Goal: Task Accomplishment & Management: Use online tool/utility

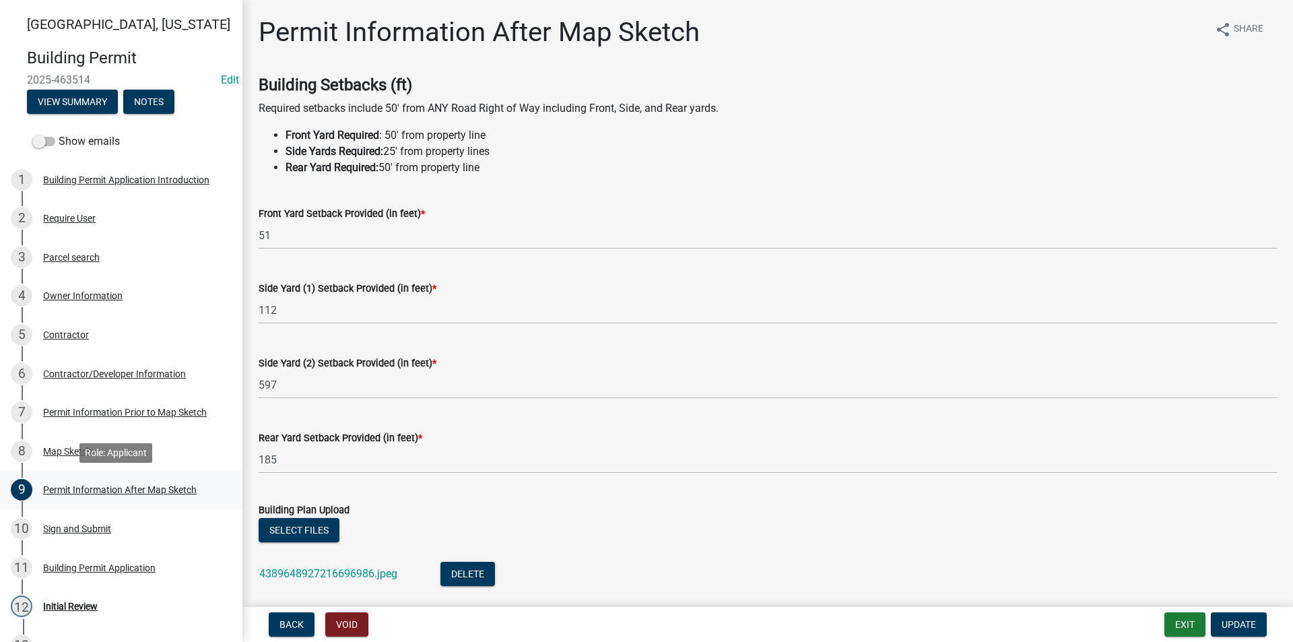
scroll to position [240, 0]
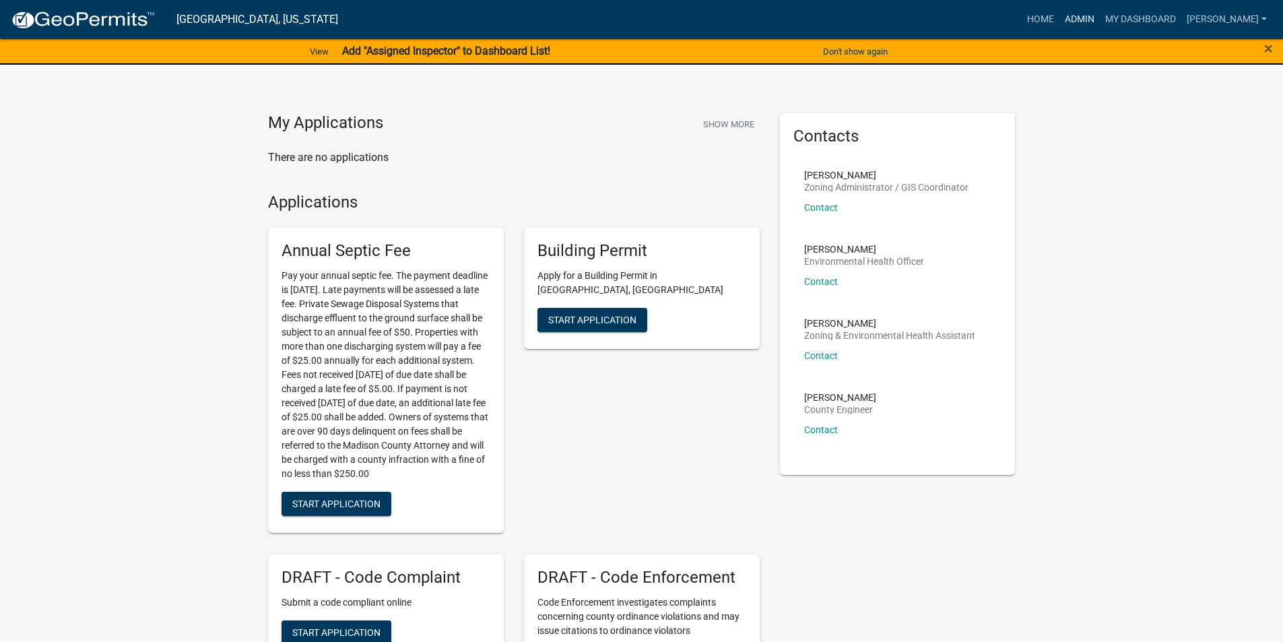
click at [1093, 22] on link "Admin" at bounding box center [1079, 20] width 40 height 26
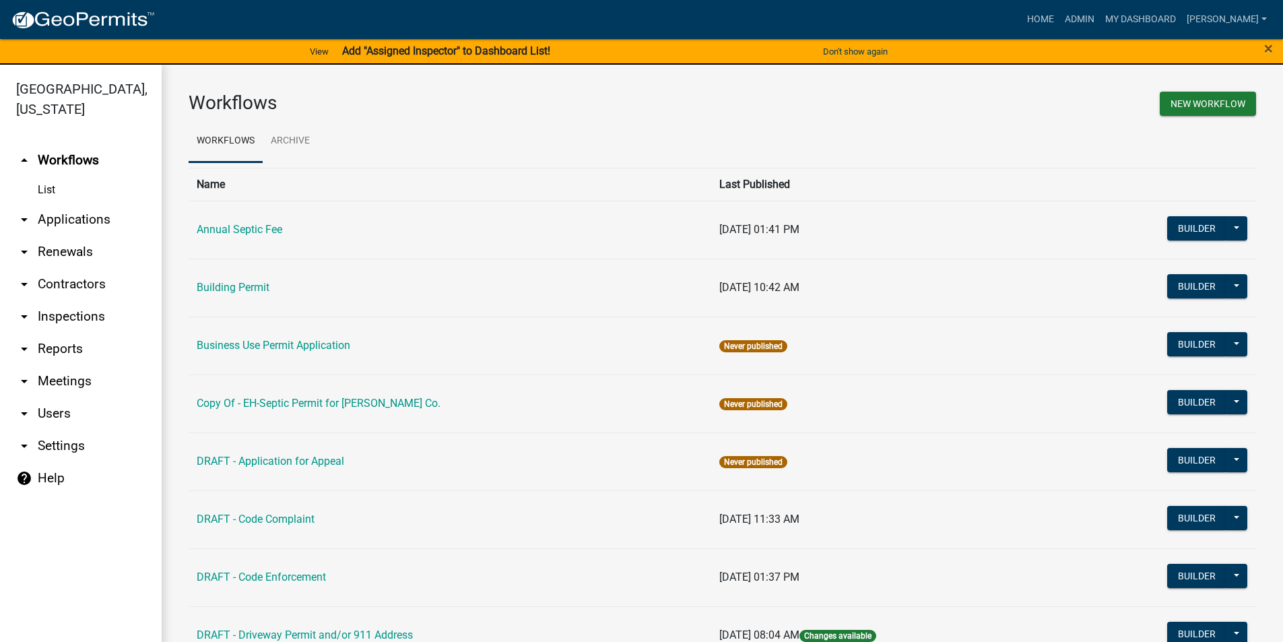
click at [88, 203] on link "arrow_drop_down Applications" at bounding box center [81, 219] width 162 height 32
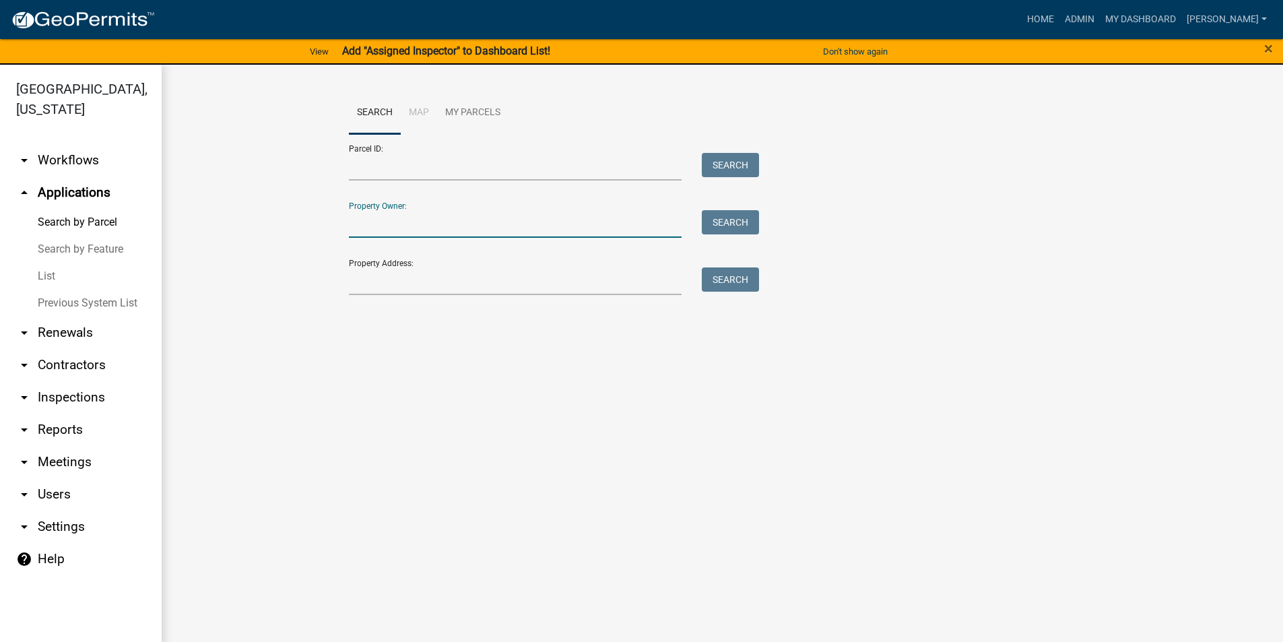
click at [378, 218] on input "Property Owner:" at bounding box center [515, 224] width 333 height 28
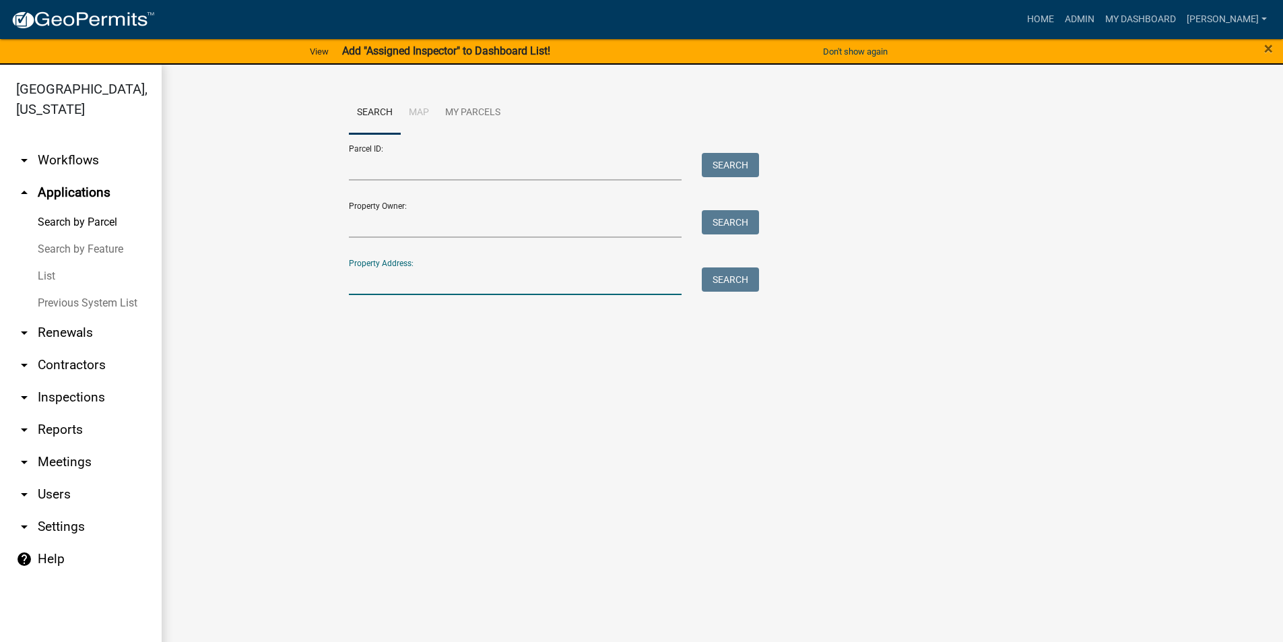
click at [433, 285] on input "Property Address:" at bounding box center [515, 281] width 333 height 28
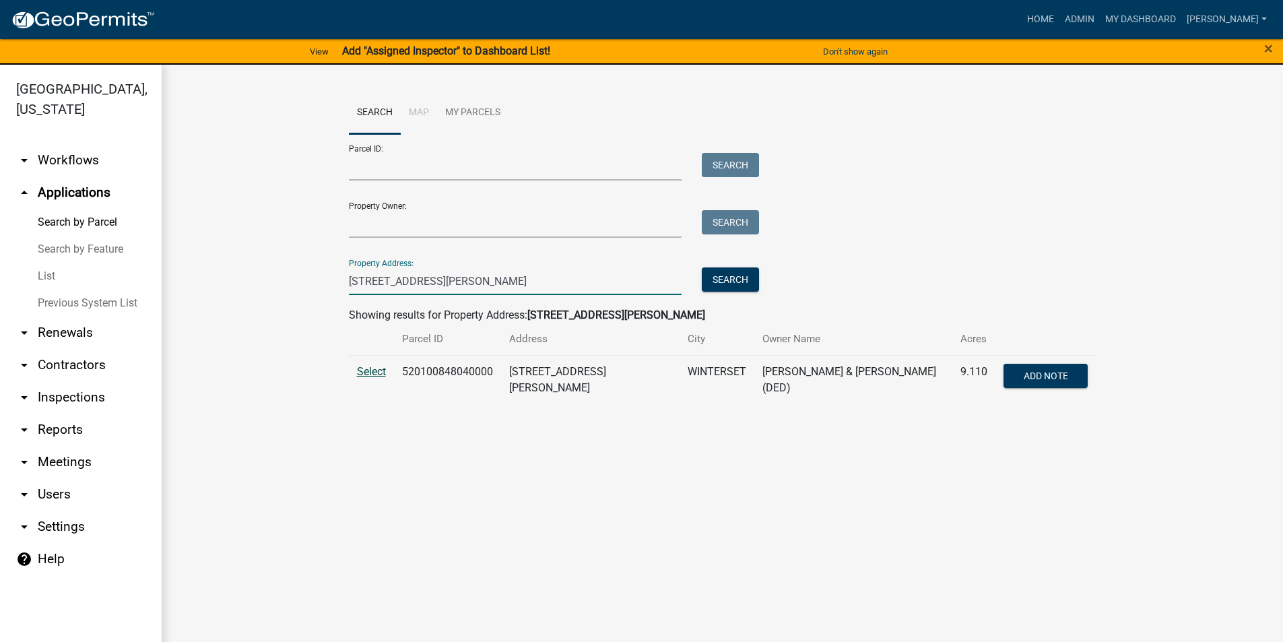
type input "2330 st charles"
click at [371, 370] on span "Select" at bounding box center [371, 371] width 29 height 13
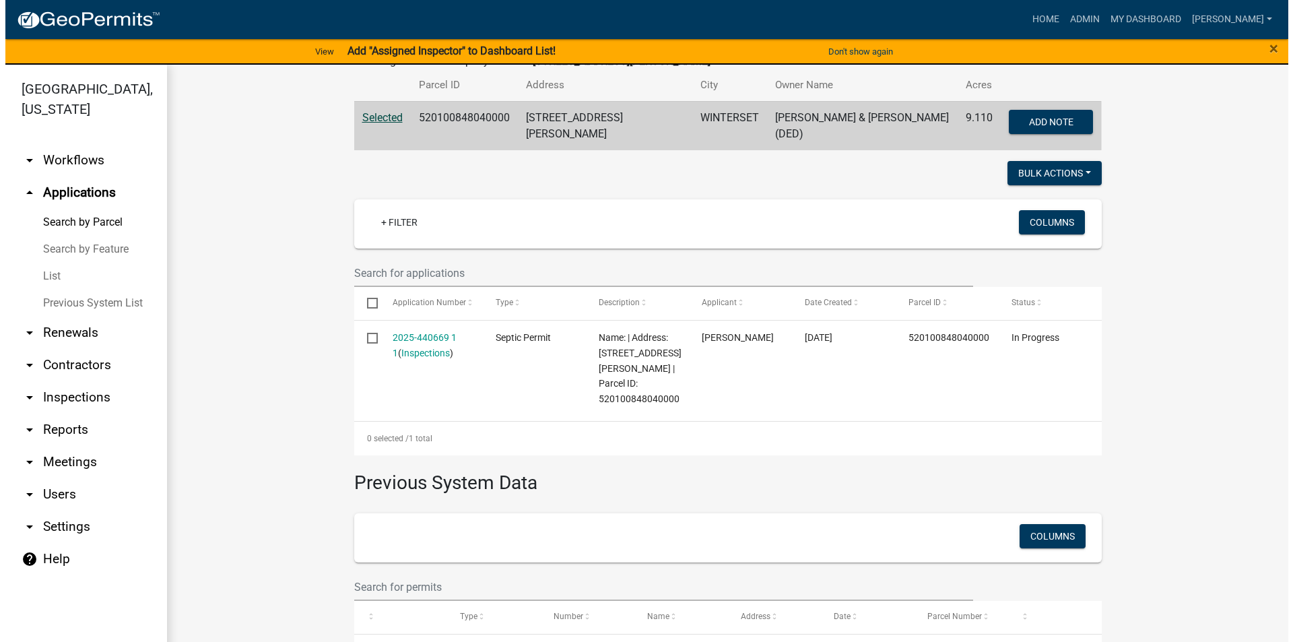
scroll to position [269, 0]
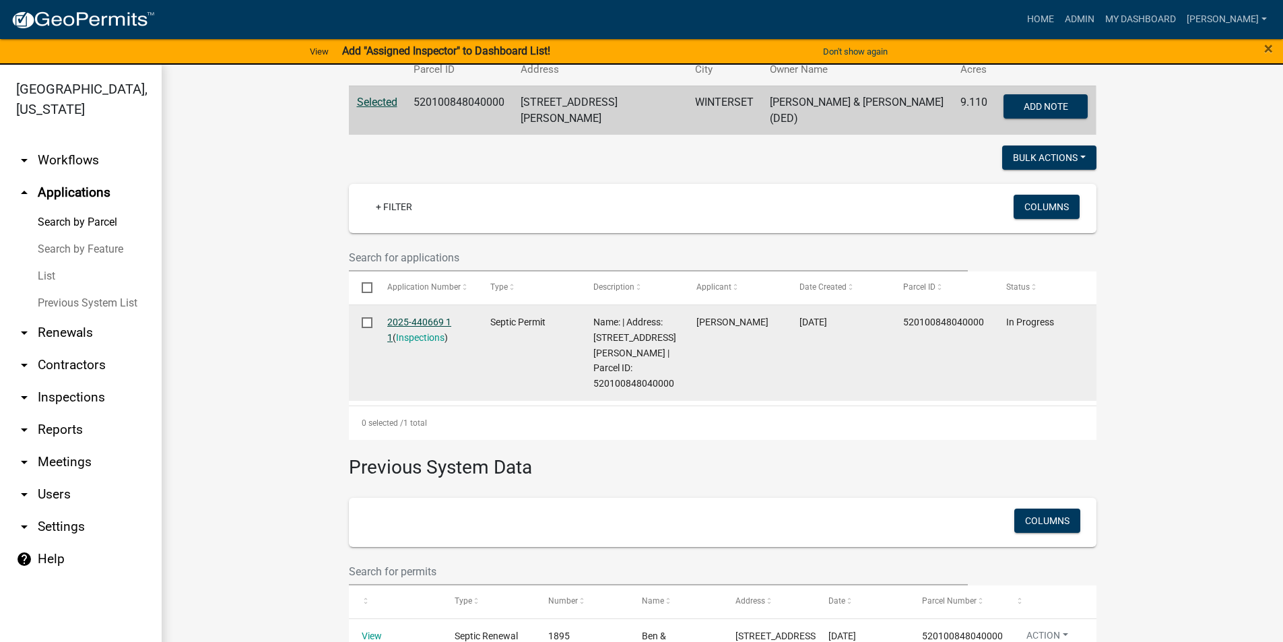
click at [430, 317] on link "2025-440669 1 1" at bounding box center [419, 330] width 64 height 26
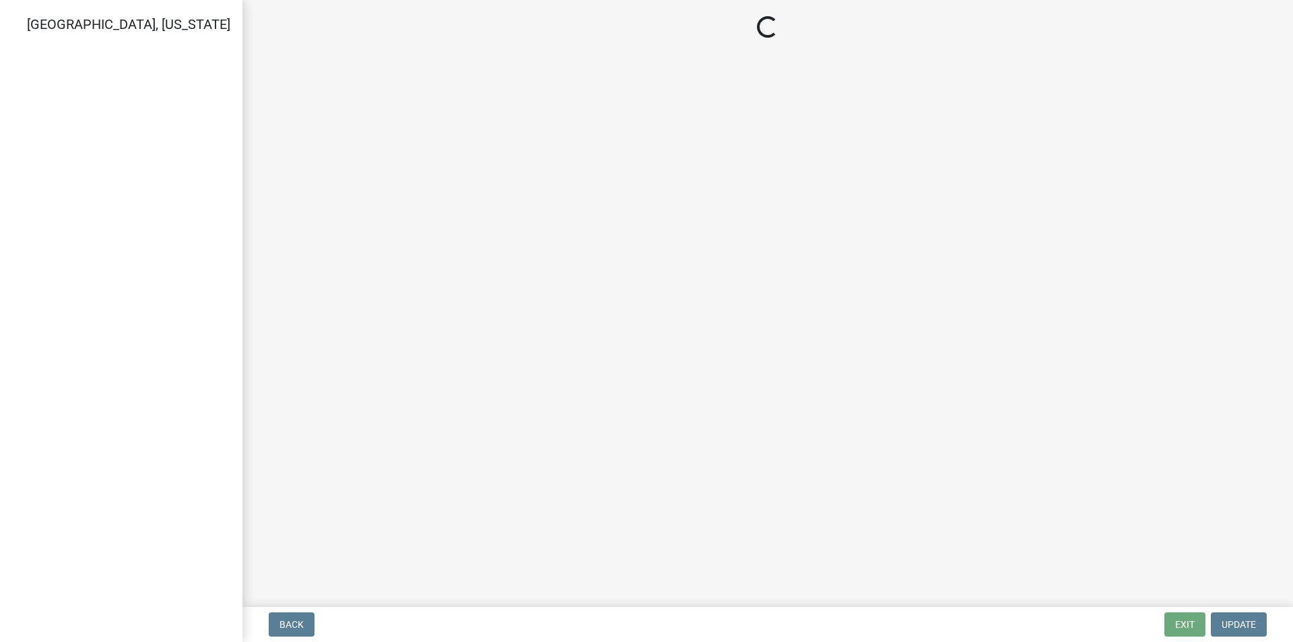
select select "dbe3a1b9-a4b3-48fa-b9c0-fee70399abae"
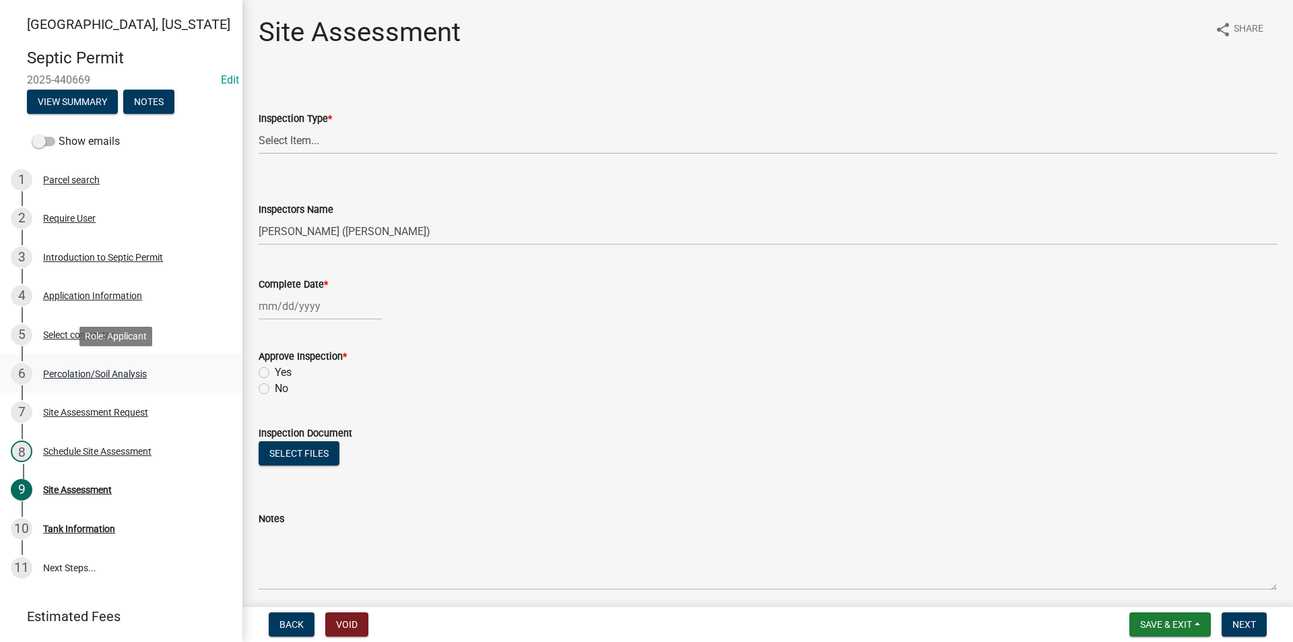
click at [79, 373] on div "Percolation/Soil Analysis" at bounding box center [95, 373] width 104 height 9
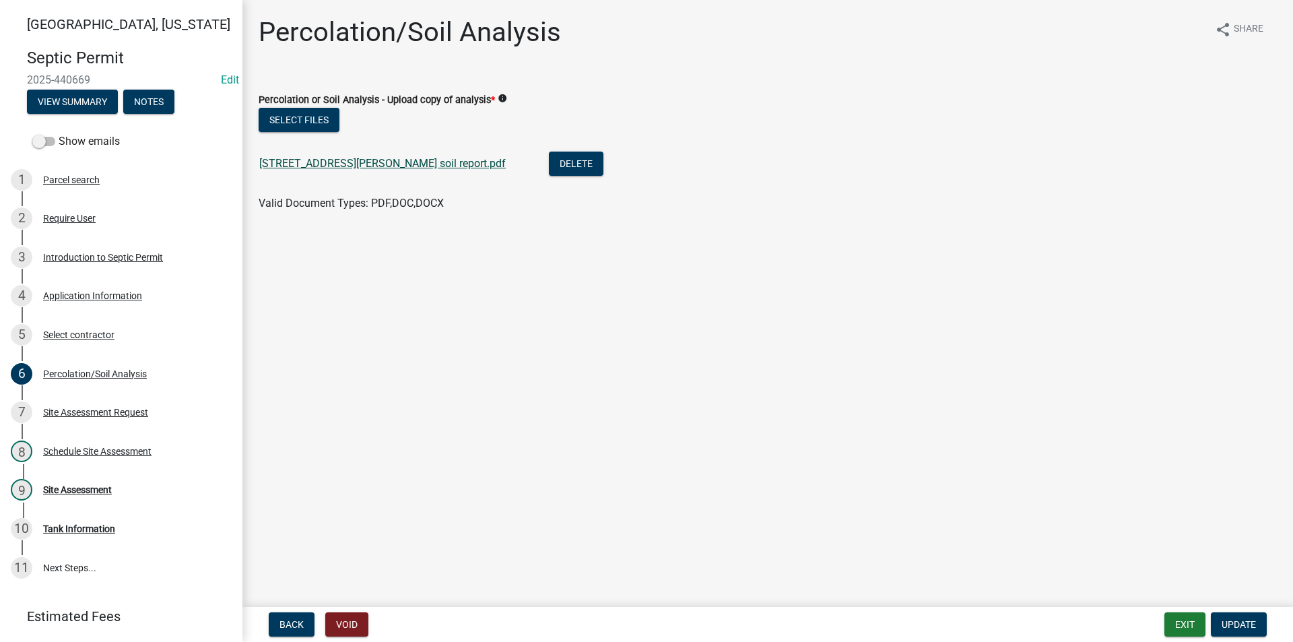
click at [357, 160] on link "2330 St Charles Rd soil report.pdf" at bounding box center [382, 163] width 246 height 13
